Goal: Check status: Check status

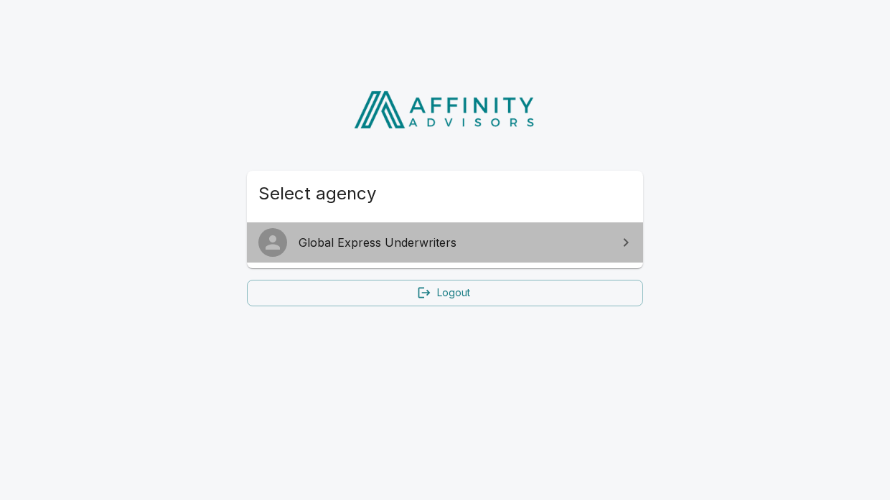
click at [369, 246] on span "Global Express Underwriters" at bounding box center [454, 242] width 310 height 17
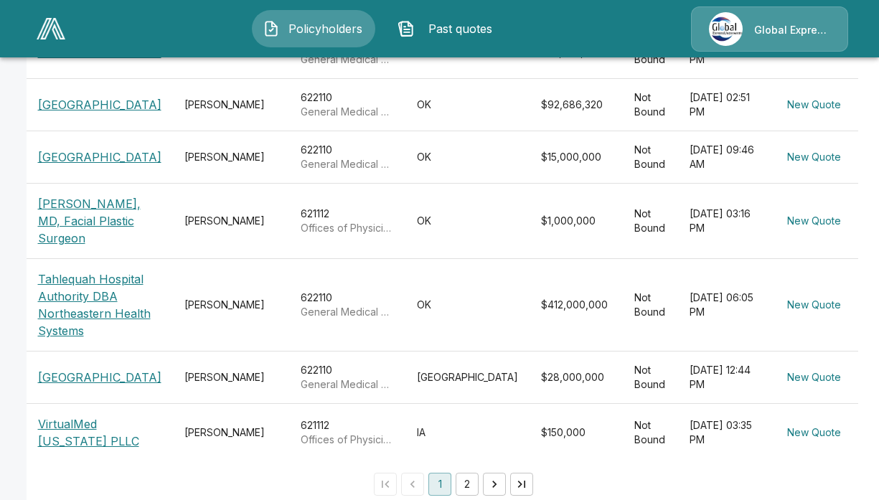
scroll to position [605, 0]
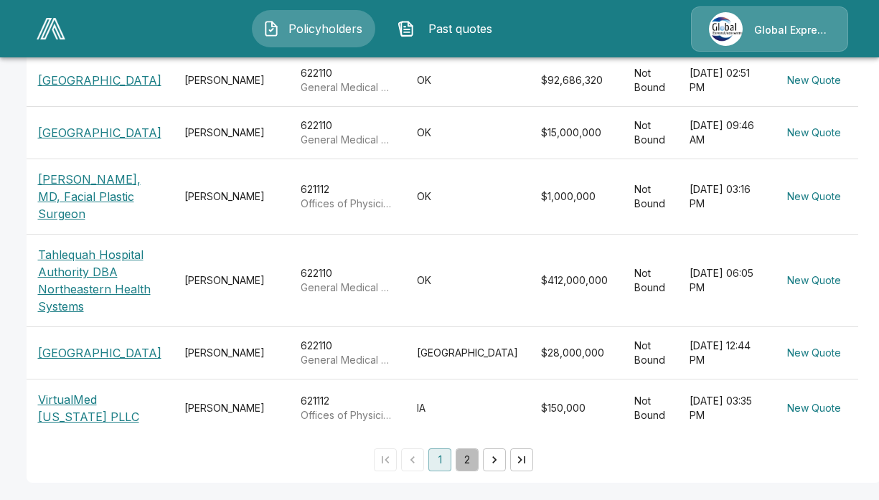
click at [460, 465] on button "2" at bounding box center [467, 460] width 23 height 23
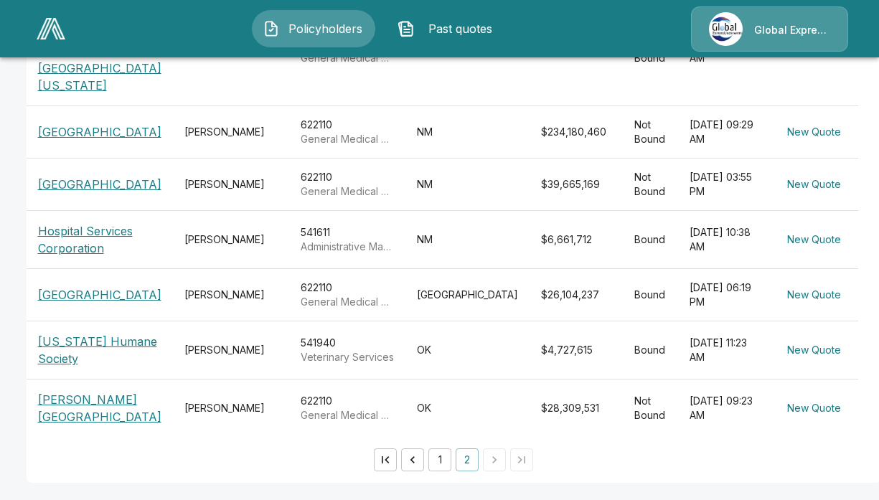
scroll to position [622, 0]
click at [91, 123] on p "Gila Regional Medical Center" at bounding box center [99, 131] width 123 height 17
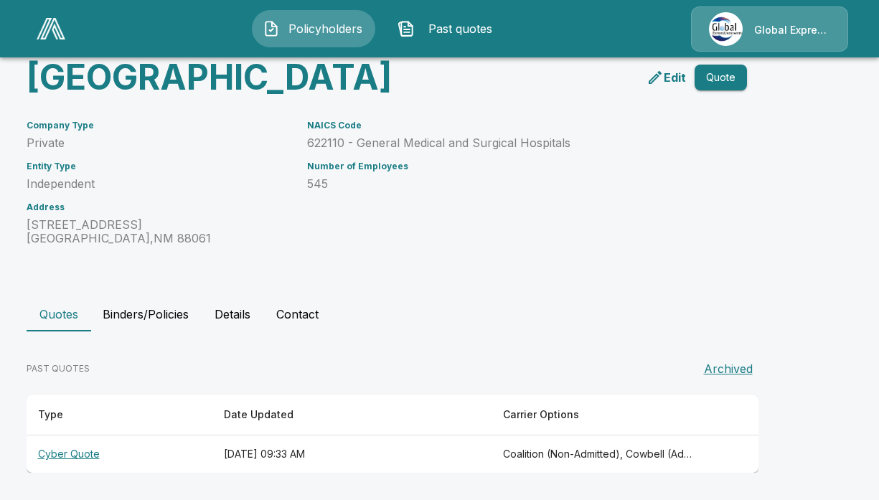
scroll to position [133, 0]
click at [80, 453] on th "Cyber Quote" at bounding box center [120, 455] width 186 height 38
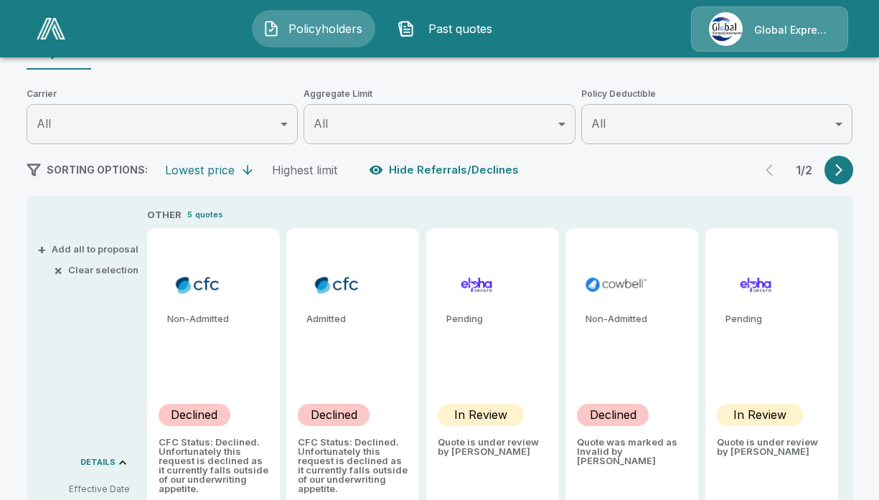
scroll to position [276, 0]
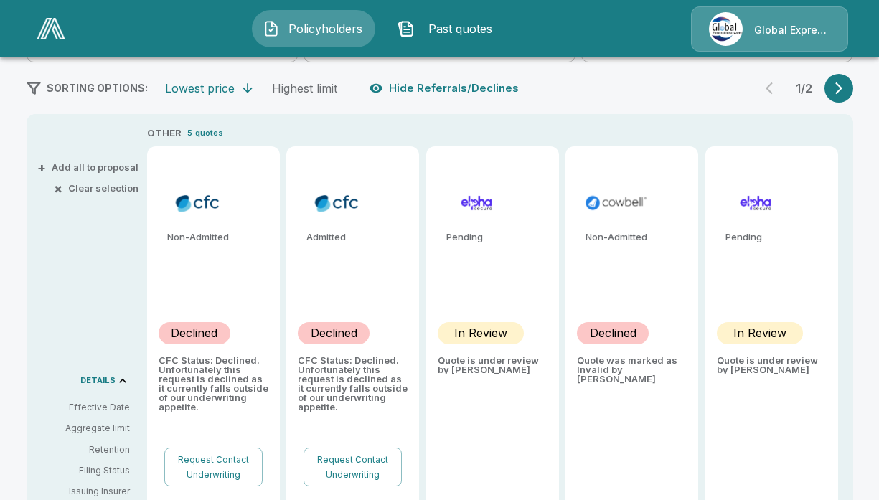
click at [845, 89] on icon "button" at bounding box center [839, 88] width 14 height 14
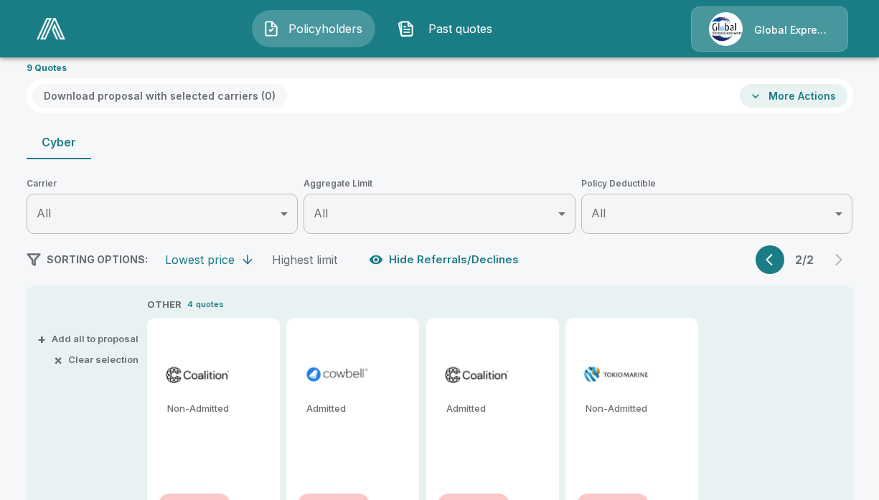
scroll to position [215, 0]
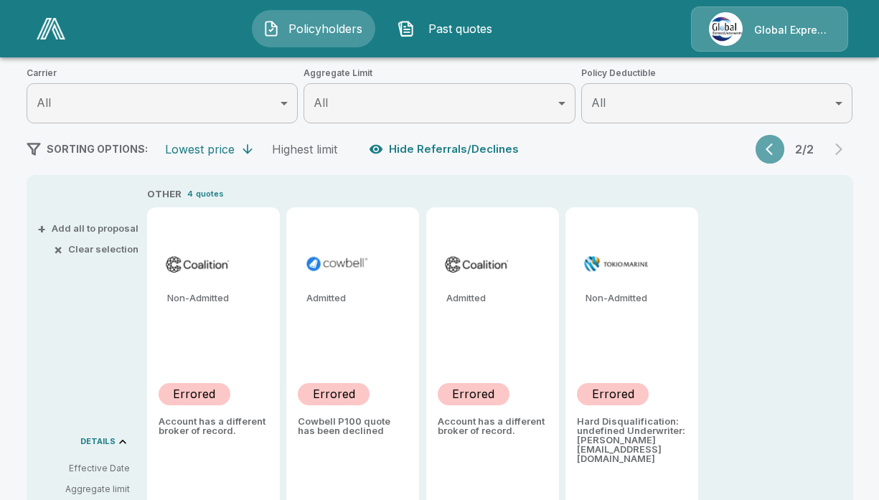
click at [775, 149] on icon "button" at bounding box center [773, 149] width 14 height 14
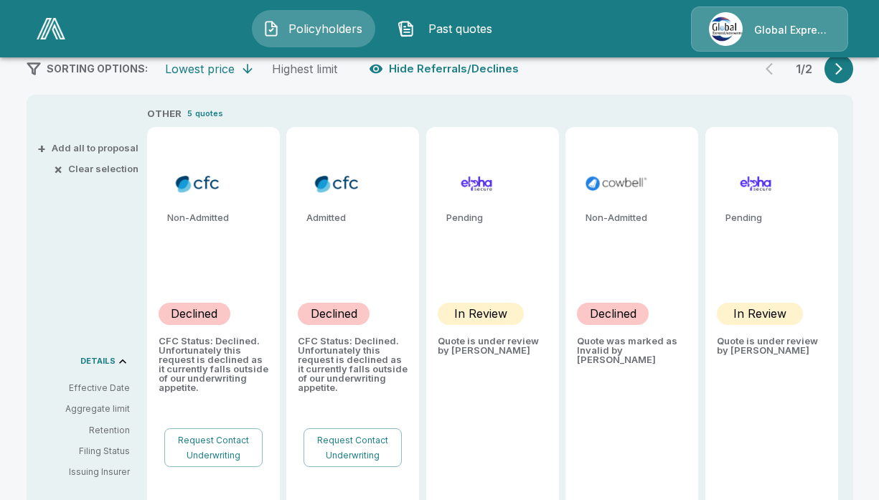
scroll to position [359, 0]
